Goal: Task Accomplishment & Management: Complete application form

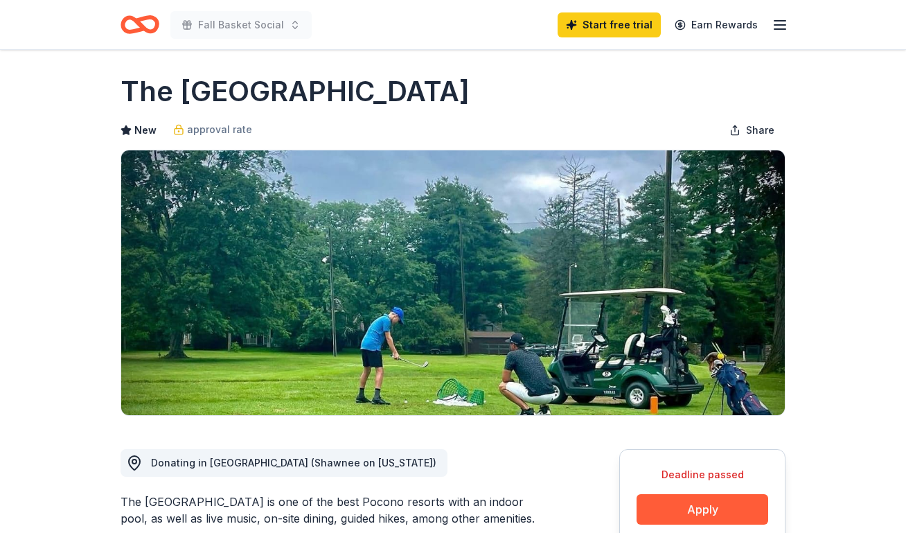
scroll to position [8, 0]
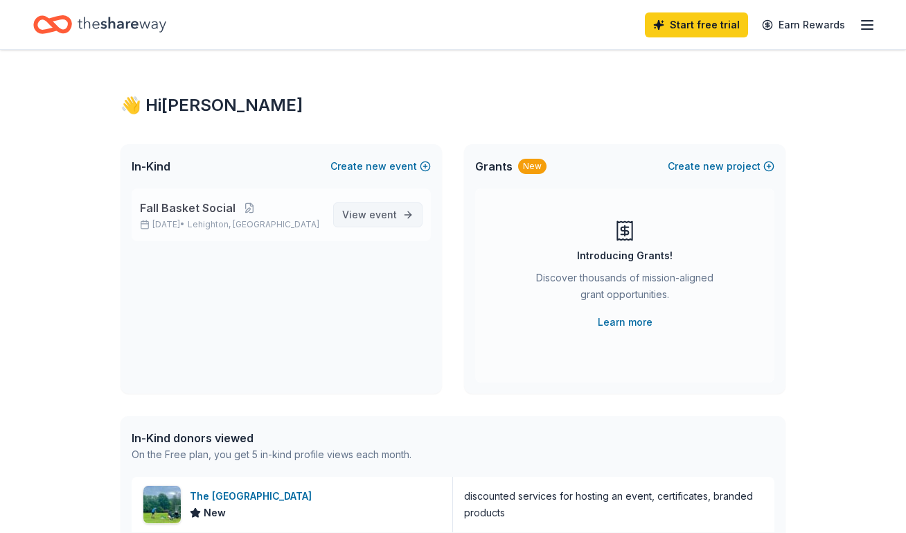
click at [387, 220] on span "View event" at bounding box center [369, 214] width 55 height 17
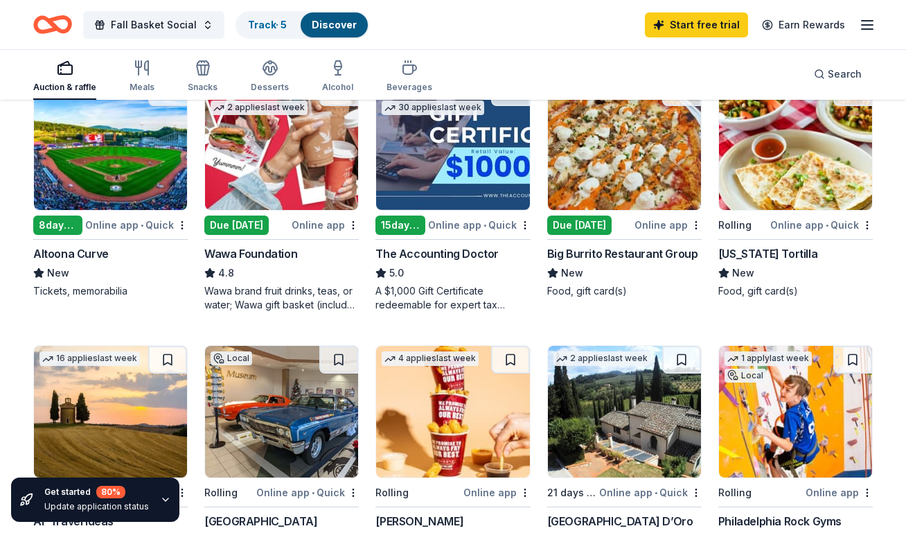
scroll to position [179, 0]
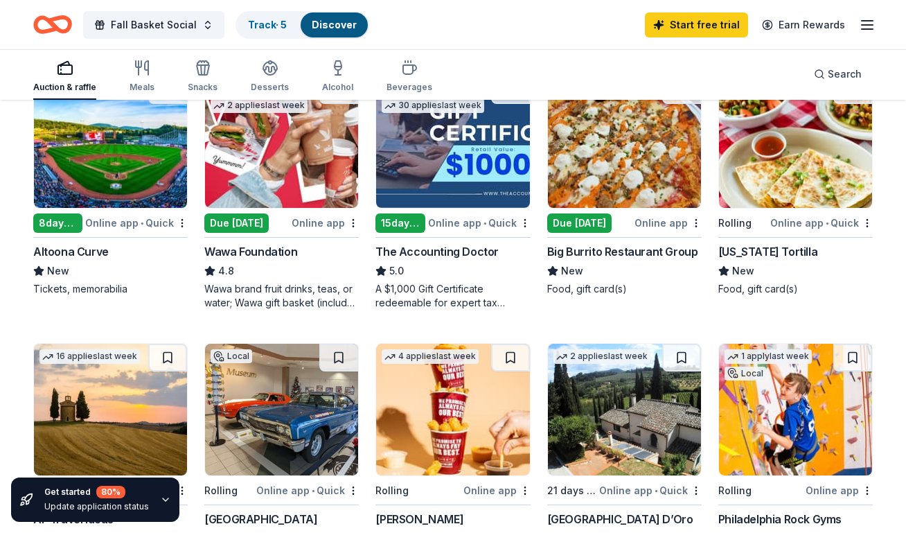
click at [265, 225] on div "Due [DATE]" at bounding box center [236, 222] width 64 height 19
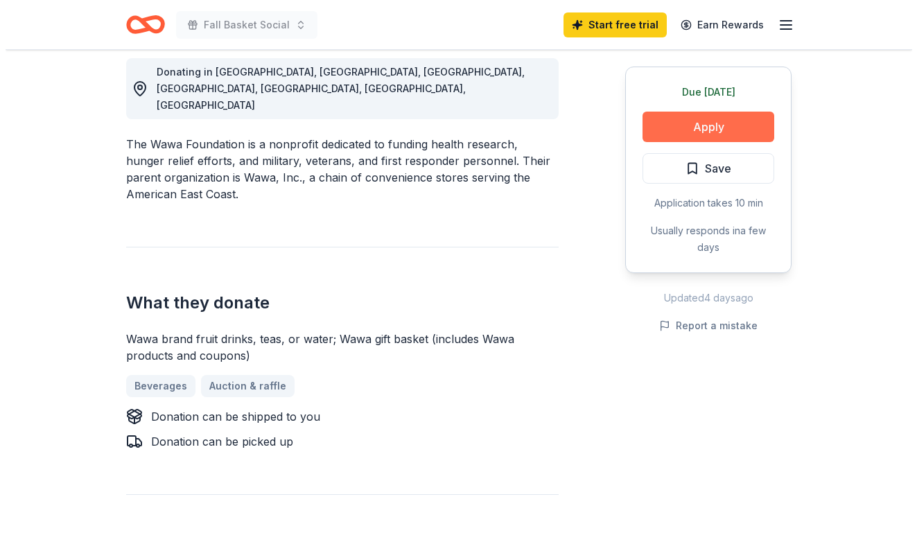
scroll to position [398, 0]
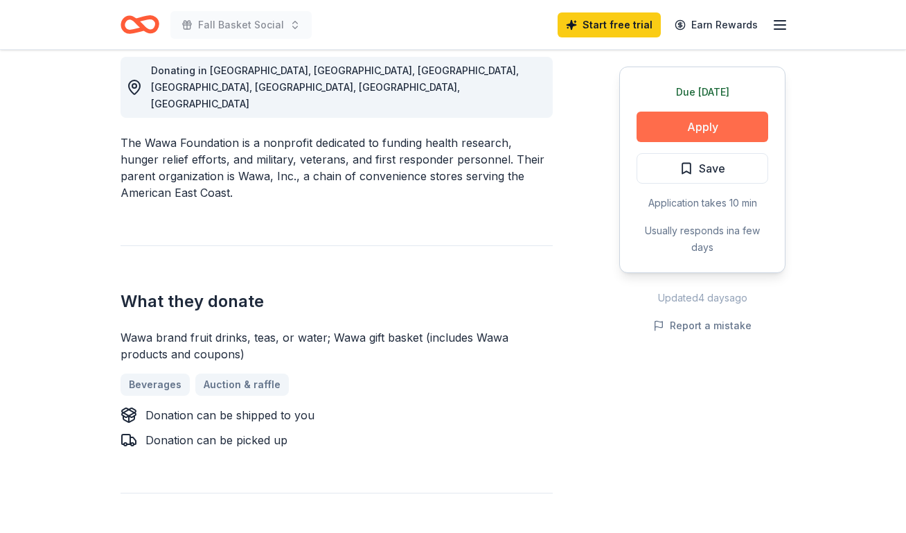
click at [737, 123] on button "Apply" at bounding box center [703, 127] width 132 height 30
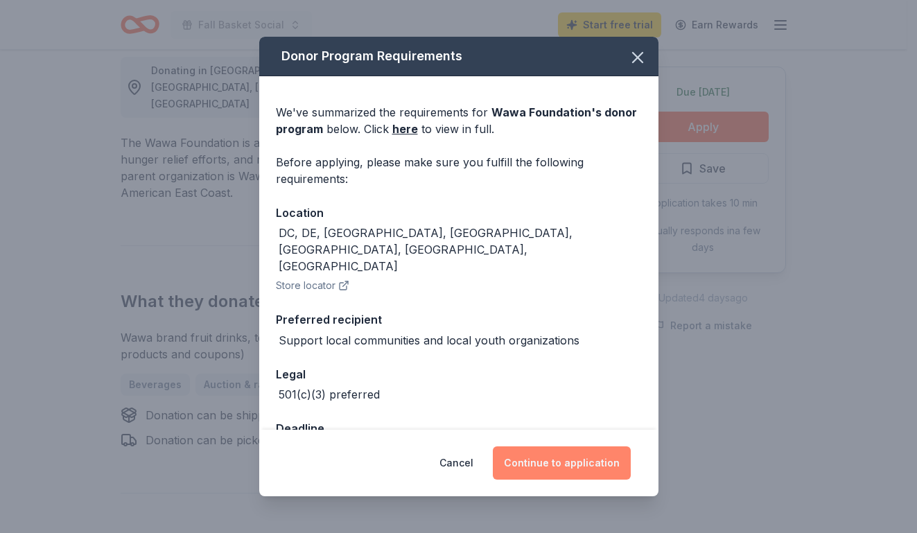
click at [582, 471] on button "Continue to application" at bounding box center [562, 462] width 138 height 33
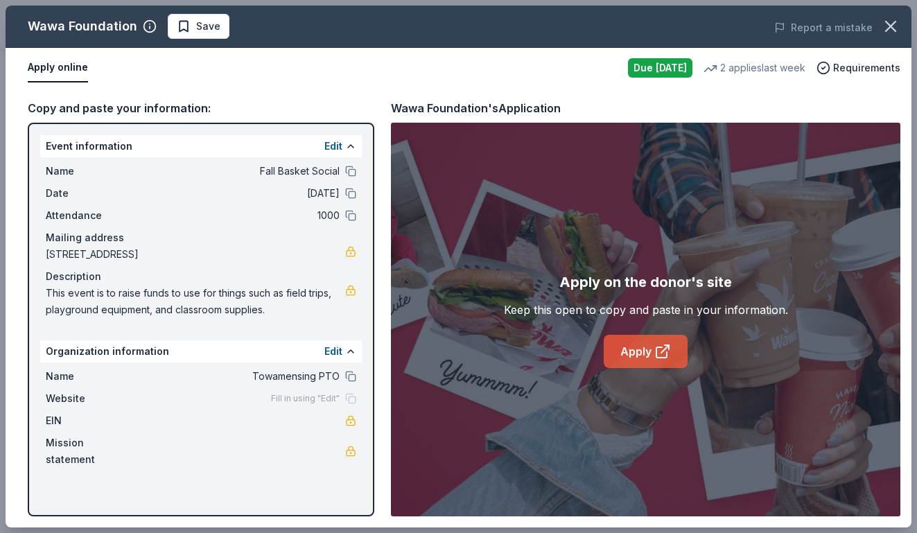
click at [654, 358] on icon at bounding box center [662, 351] width 17 height 17
